Goal: Transaction & Acquisition: Register for event/course

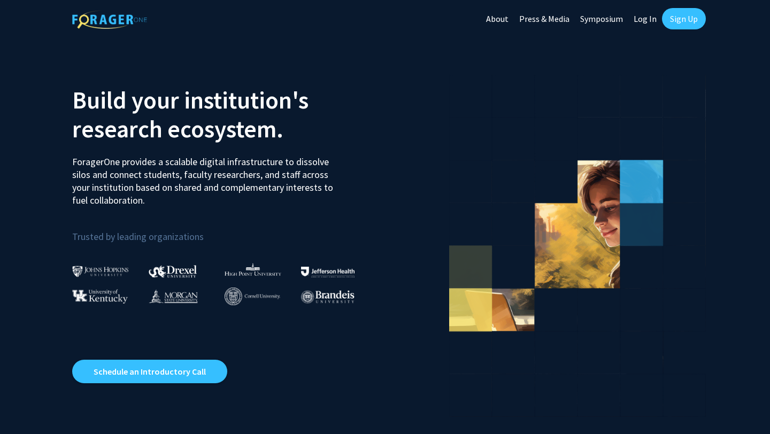
click at [678, 17] on link "Sign Up" at bounding box center [684, 18] width 44 height 21
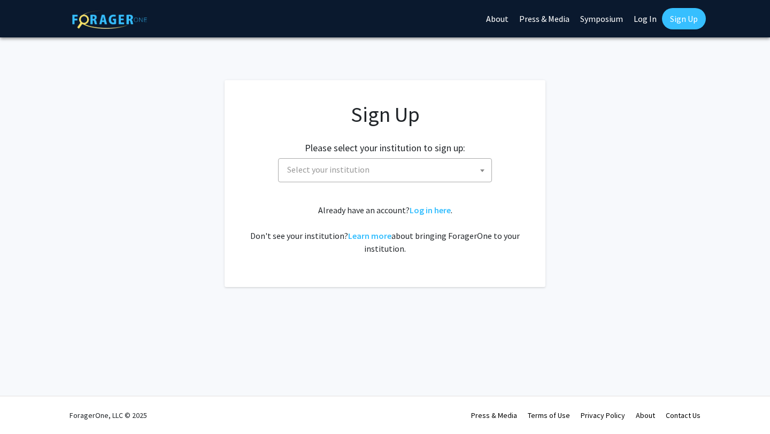
click at [364, 175] on span "Select your institution" at bounding box center [387, 170] width 209 height 22
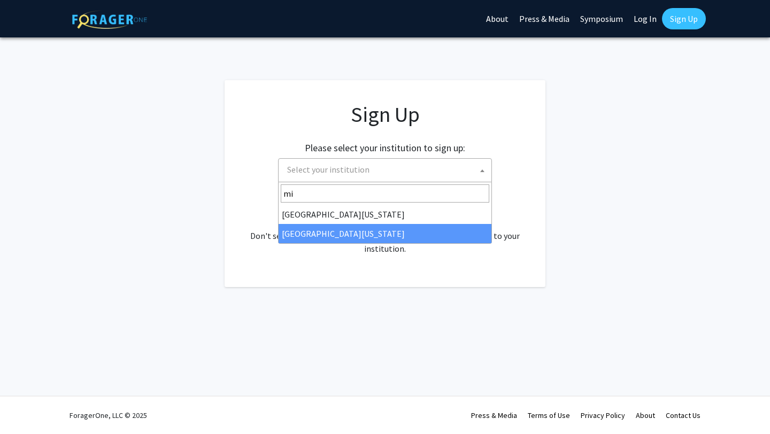
type input "mi"
select select "33"
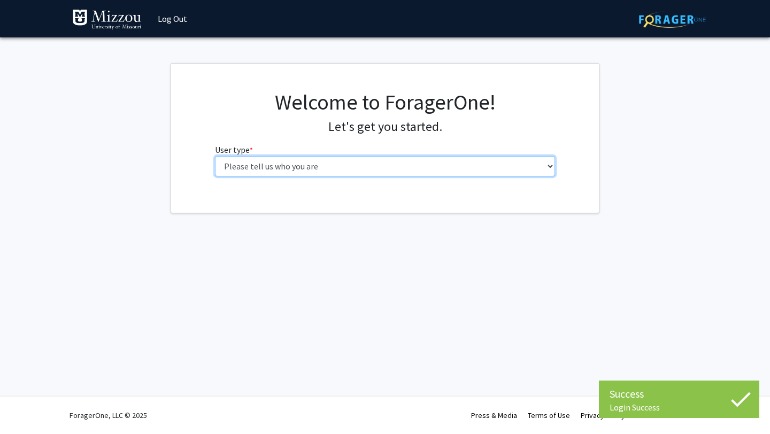
click at [344, 160] on select "Please tell us who you are Undergraduate Student Master's Student Doctoral Cand…" at bounding box center [385, 166] width 341 height 20
select select "1: undergrad"
click at [215, 156] on select "Please tell us who you are Undergraduate Student Master's Student Doctoral Cand…" at bounding box center [385, 166] width 341 height 20
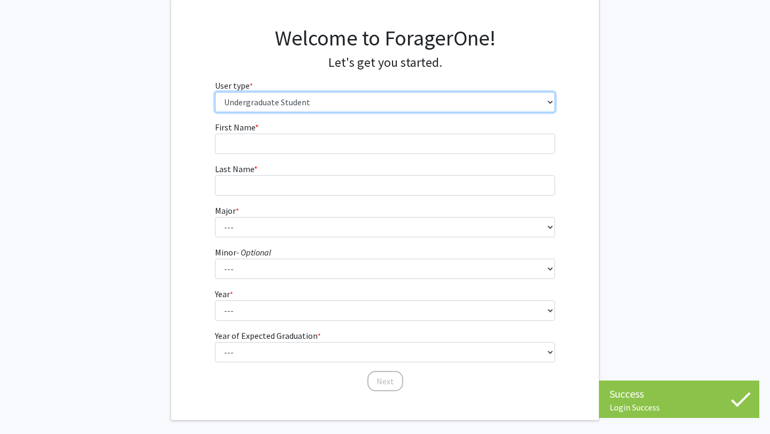
scroll to position [71, 0]
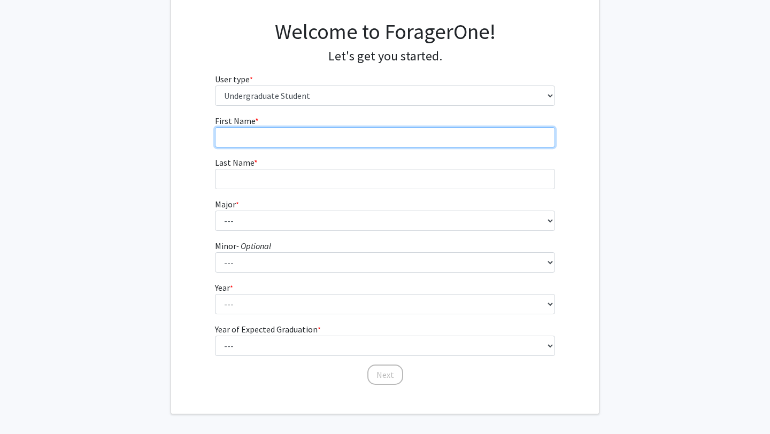
click at [389, 127] on input "First Name * required" at bounding box center [385, 137] width 341 height 20
type input "Amanda"
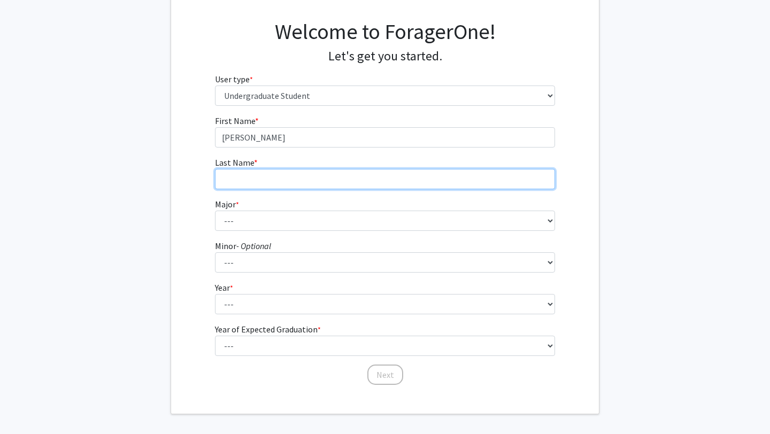
type input "Marchese"
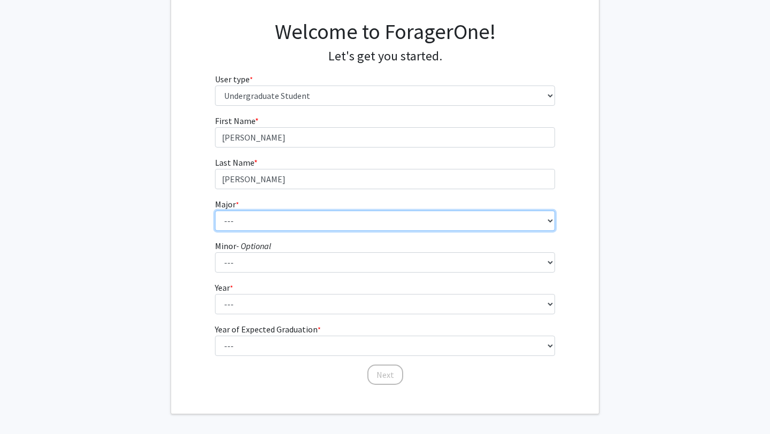
click at [315, 218] on select "--- Agribusiness Management Agricultural Education Agricultural Education: Comm…" at bounding box center [385, 221] width 341 height 20
select select "135: 2628"
click at [215, 211] on select "--- Agribusiness Management Agricultural Education Agricultural Education: Comm…" at bounding box center [385, 221] width 341 height 20
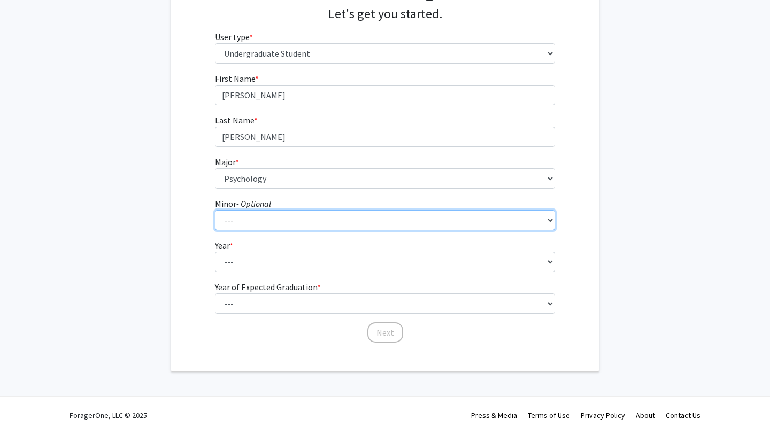
click at [277, 220] on select "--- Accountancy Aerospace Engineering Aerospace Studies Agribusiness Management…" at bounding box center [385, 220] width 341 height 20
select select "20: 1976"
click at [215, 210] on select "--- Accountancy Aerospace Engineering Aerospace Studies Agribusiness Management…" at bounding box center [385, 220] width 341 height 20
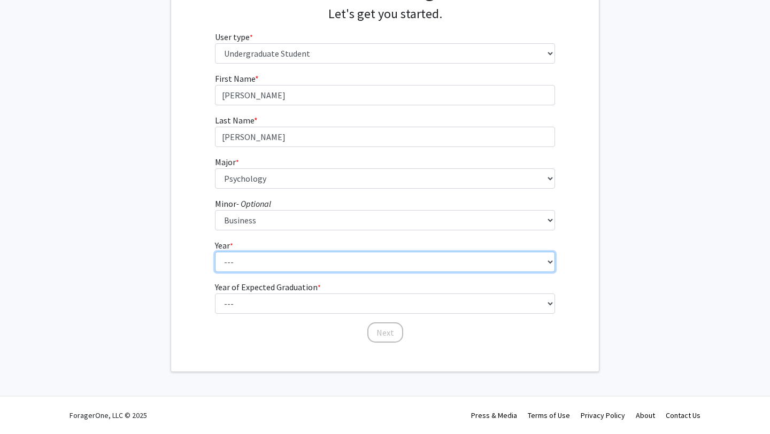
click at [280, 263] on select "--- First-year Sophomore Junior Senior Postbaccalaureate Certificate" at bounding box center [385, 262] width 341 height 20
select select "3: junior"
click at [215, 252] on select "--- First-year Sophomore Junior Senior Postbaccalaureate Certificate" at bounding box center [385, 262] width 341 height 20
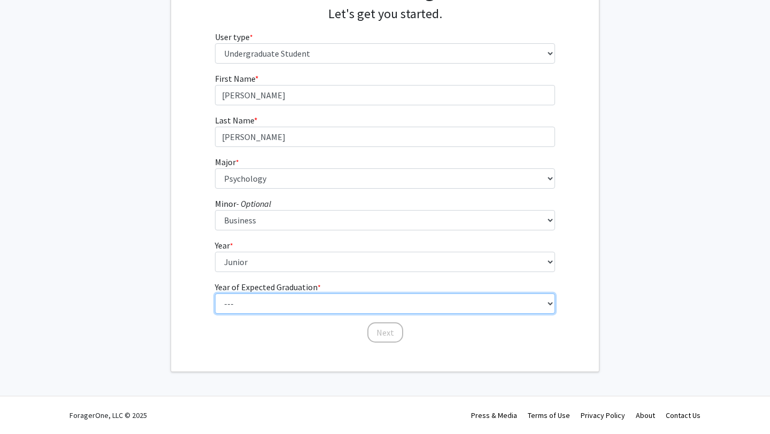
click at [293, 304] on select "--- 2025 2026 2027 2028 2029 2030 2031 2032 2033 2034" at bounding box center [385, 304] width 341 height 20
select select "3: 2027"
click at [215, 294] on select "--- 2025 2026 2027 2028 2029 2030 2031 2032 2033 2034" at bounding box center [385, 304] width 341 height 20
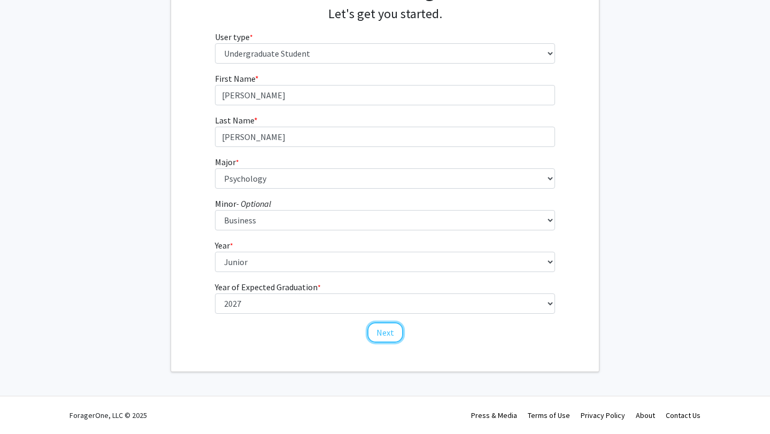
click at [381, 333] on button "Next" at bounding box center [385, 332] width 36 height 20
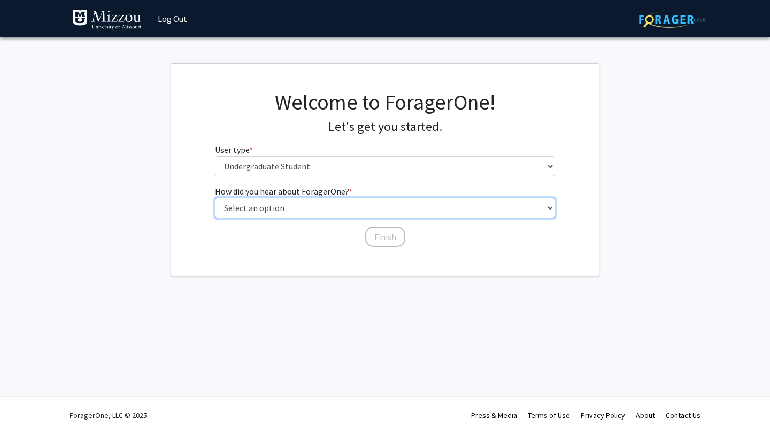
click at [286, 209] on select "Select an option Peer/student recommendation Faculty/staff recommendation Unive…" at bounding box center [385, 208] width 341 height 20
select select "3: university_website"
click at [215, 198] on select "Select an option Peer/student recommendation Faculty/staff recommendation Unive…" at bounding box center [385, 208] width 341 height 20
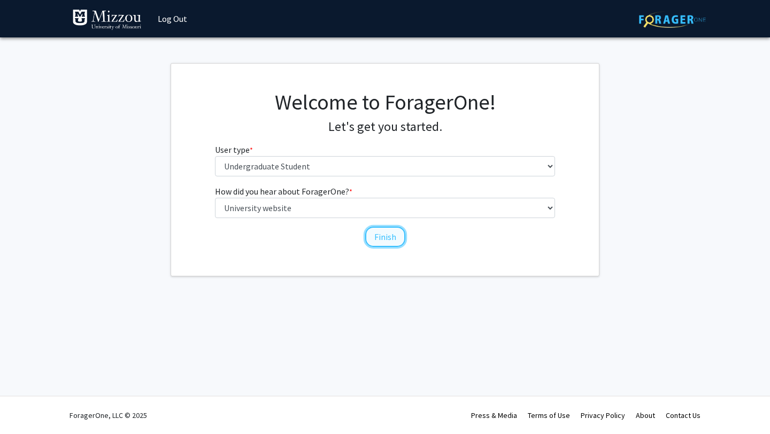
click at [376, 241] on button "Finish" at bounding box center [385, 237] width 40 height 20
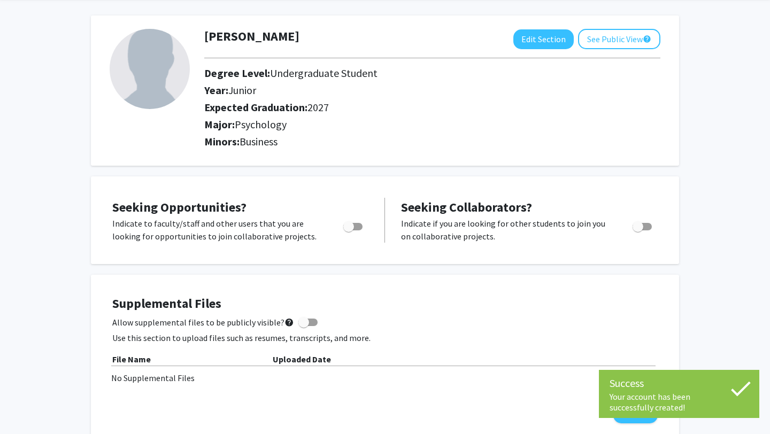
scroll to position [46, 0]
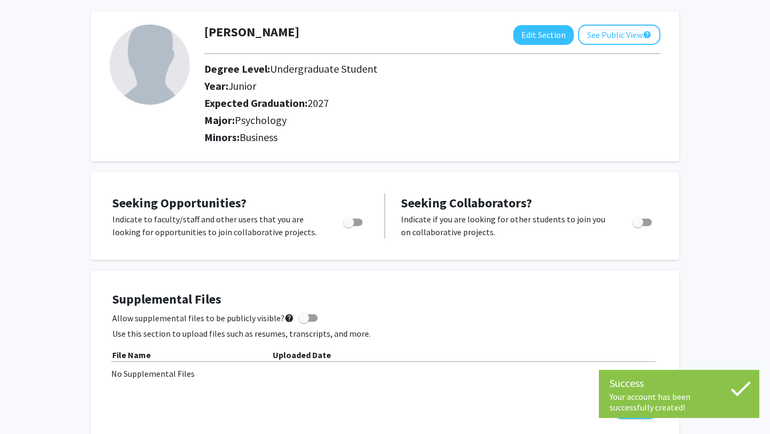
click at [356, 229] on div at bounding box center [353, 226] width 45 height 26
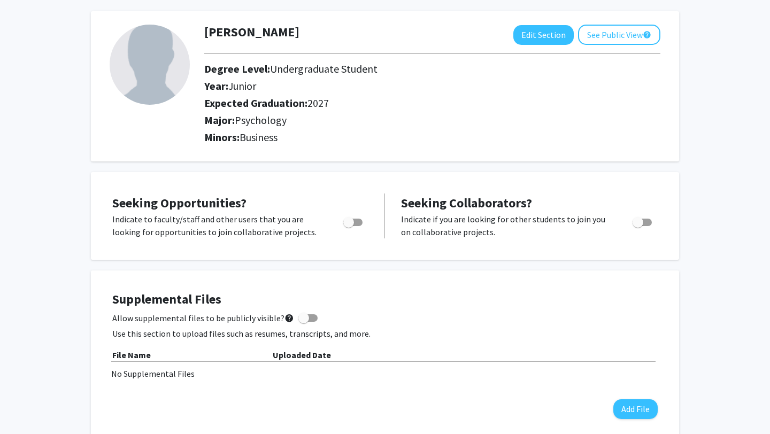
click at [354, 224] on span "Toggle" at bounding box center [352, 222] width 19 height 7
click at [349, 226] on input "Are you actively seeking opportunities?" at bounding box center [348, 226] width 1 height 1
checkbox input "true"
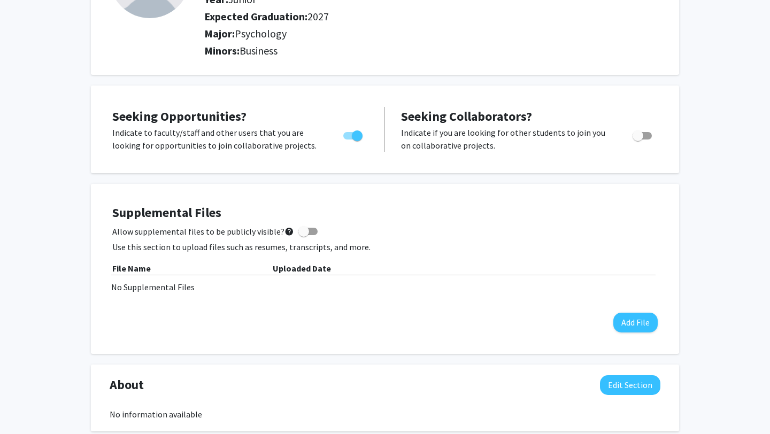
scroll to position [0, 0]
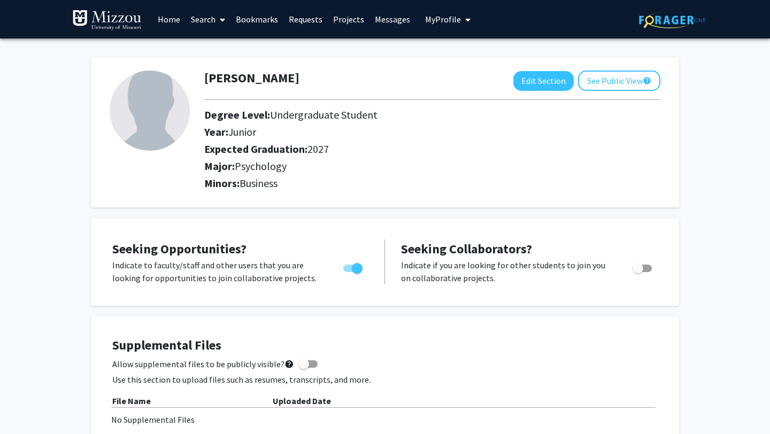
click at [201, 18] on link "Search" at bounding box center [208, 19] width 45 height 37
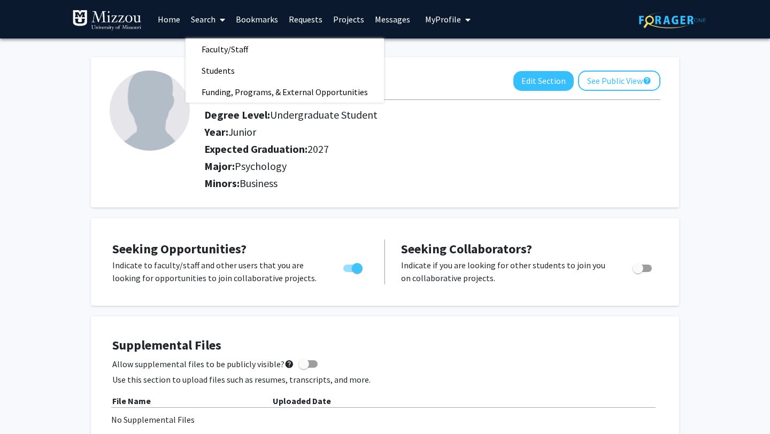
click at [348, 24] on link "Projects" at bounding box center [349, 19] width 42 height 37
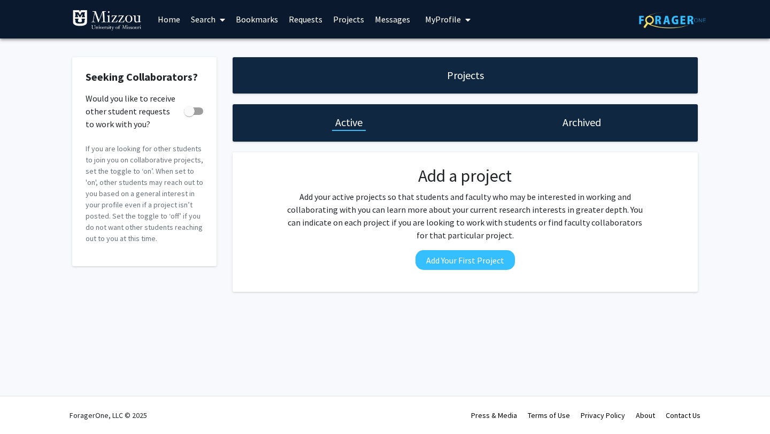
click at [162, 19] on link "Home" at bounding box center [168, 19] width 33 height 37
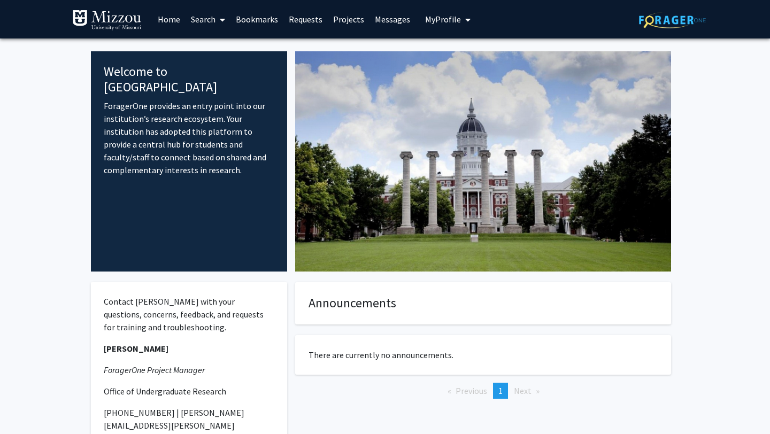
click at [213, 21] on link "Search" at bounding box center [208, 19] width 45 height 37
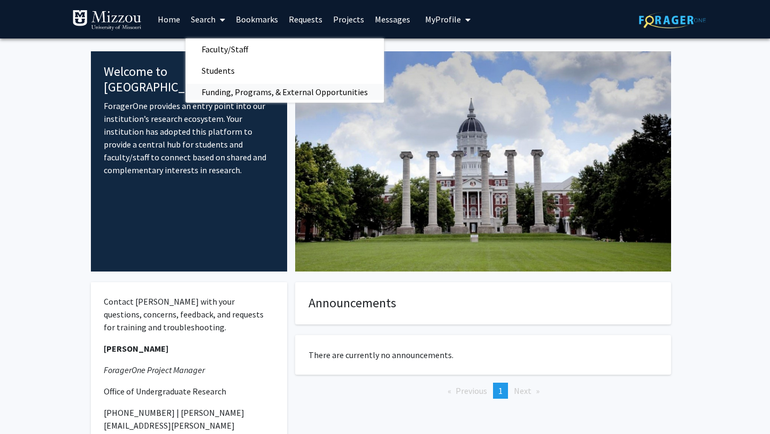
click at [229, 95] on span "Funding, Programs, & External Opportunities" at bounding box center [285, 91] width 198 height 21
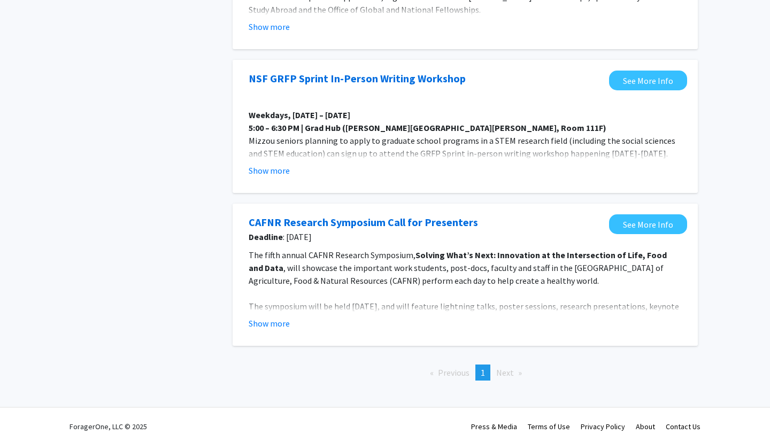
scroll to position [509, 0]
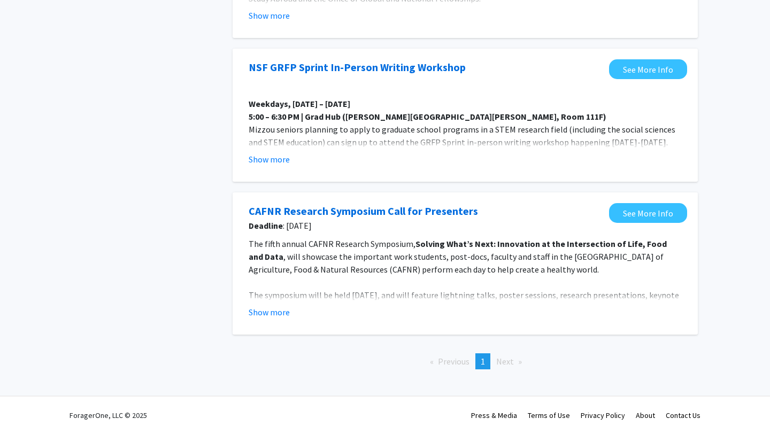
click at [504, 355] on li "Next page" at bounding box center [509, 361] width 36 height 16
click at [504, 362] on span "Next page" at bounding box center [505, 361] width 18 height 11
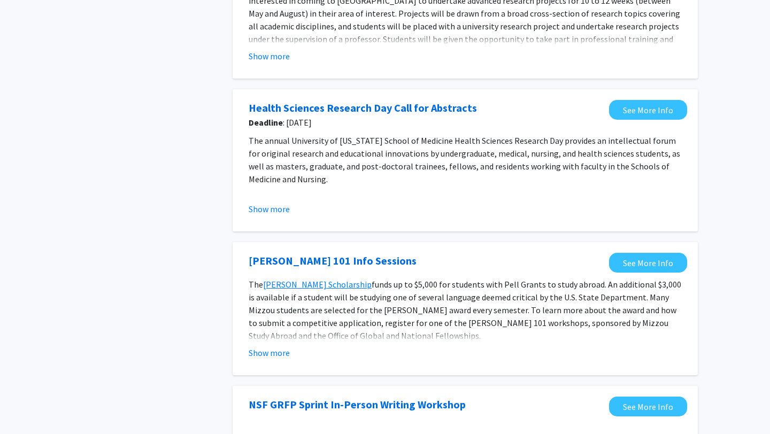
scroll to position [0, 0]
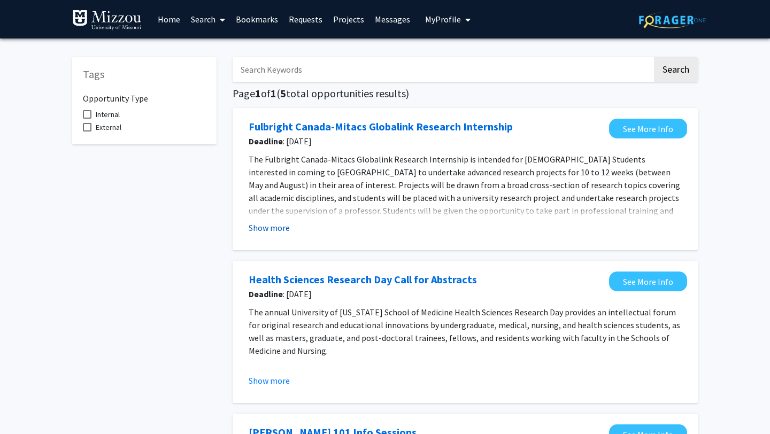
click at [260, 226] on button "Show more" at bounding box center [269, 227] width 41 height 13
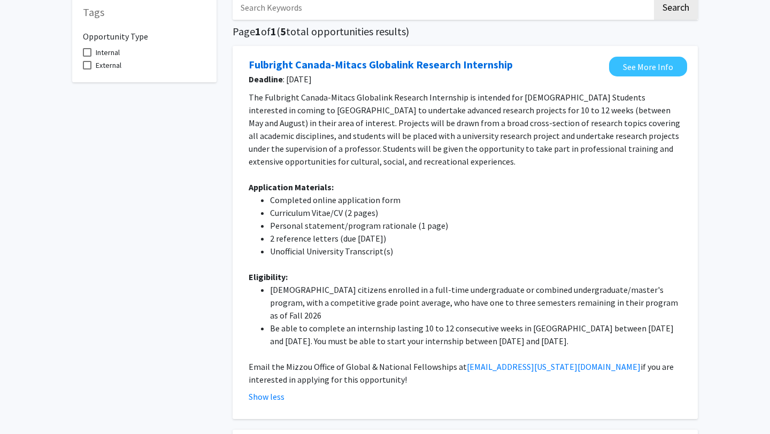
scroll to position [59, 0]
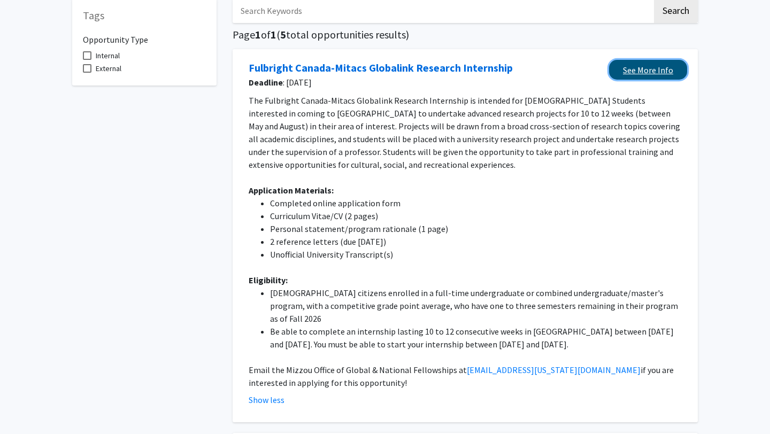
click at [627, 67] on link "See More Info" at bounding box center [648, 70] width 78 height 20
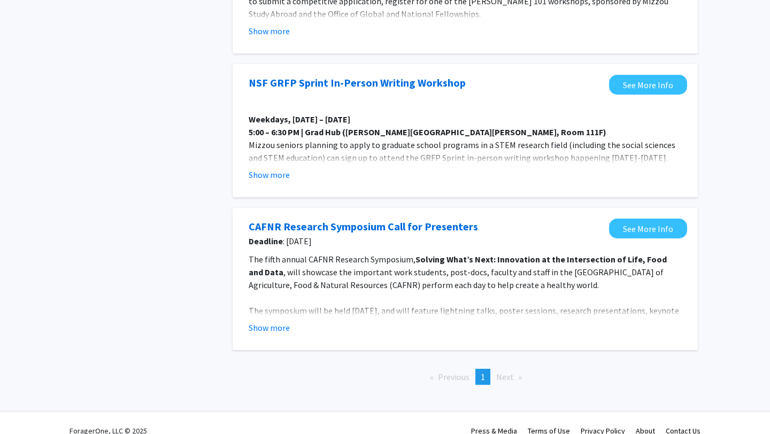
scroll to position [727, 0]
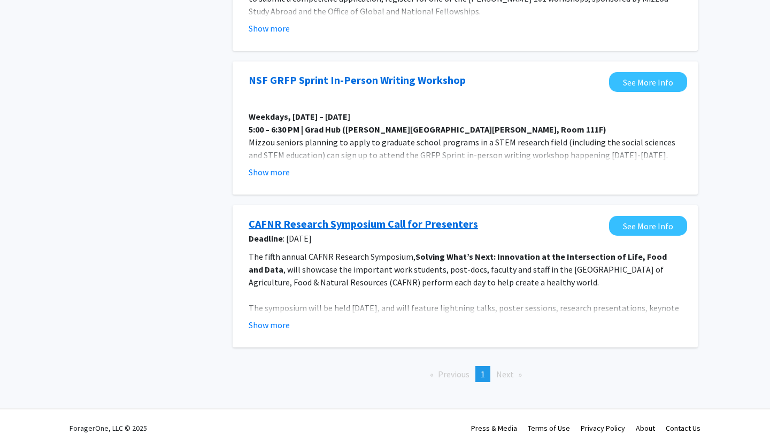
click at [366, 216] on link "CAFNR Research Symposium Call for Presenters" at bounding box center [363, 224] width 229 height 16
